Goal: Transaction & Acquisition: Subscribe to service/newsletter

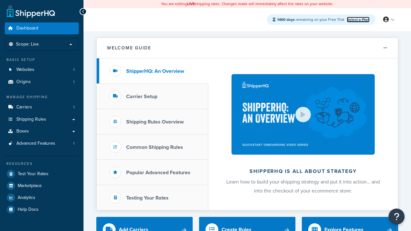
click at [358, 19] on link "Select a Plan" at bounding box center [358, 20] width 23 height 6
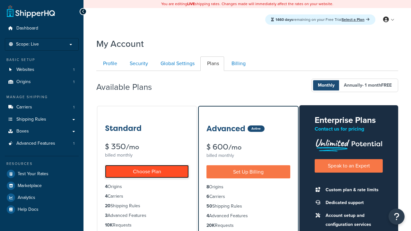
click at [147, 171] on link "Choose Plan" at bounding box center [147, 171] width 84 height 13
